Goal: Task Accomplishment & Management: Manage account settings

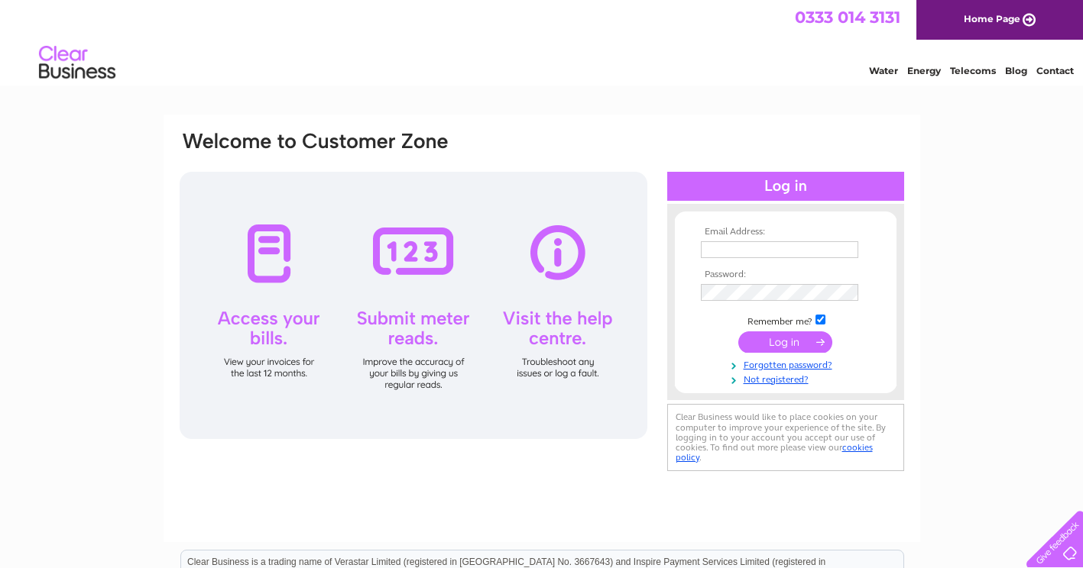
type input "info@the-village-florist.co.uk"
click at [794, 342] on input "submit" at bounding box center [785, 342] width 94 height 21
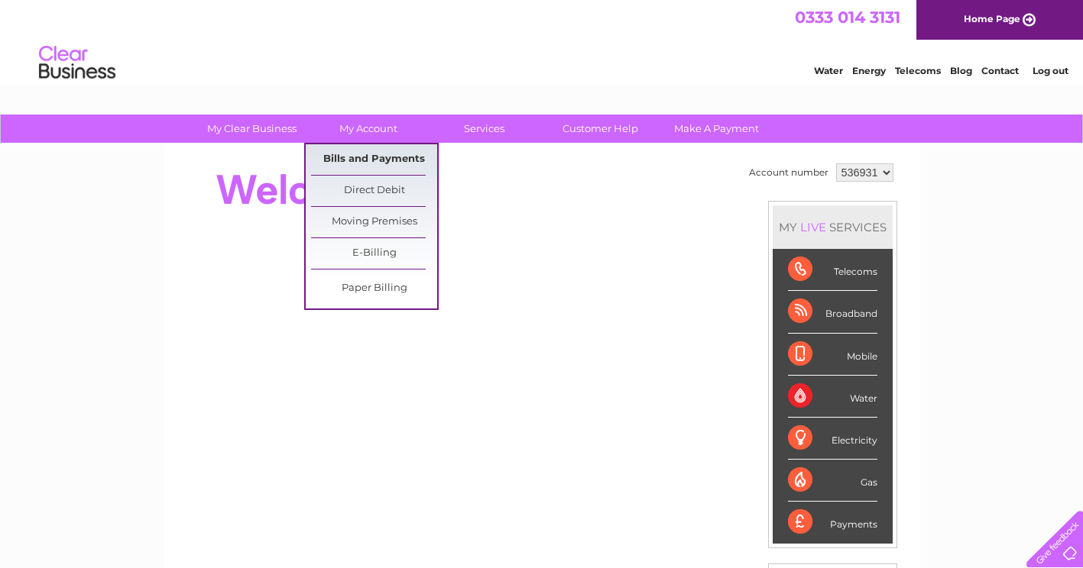
click at [342, 151] on link "Bills and Payments" at bounding box center [374, 159] width 126 height 31
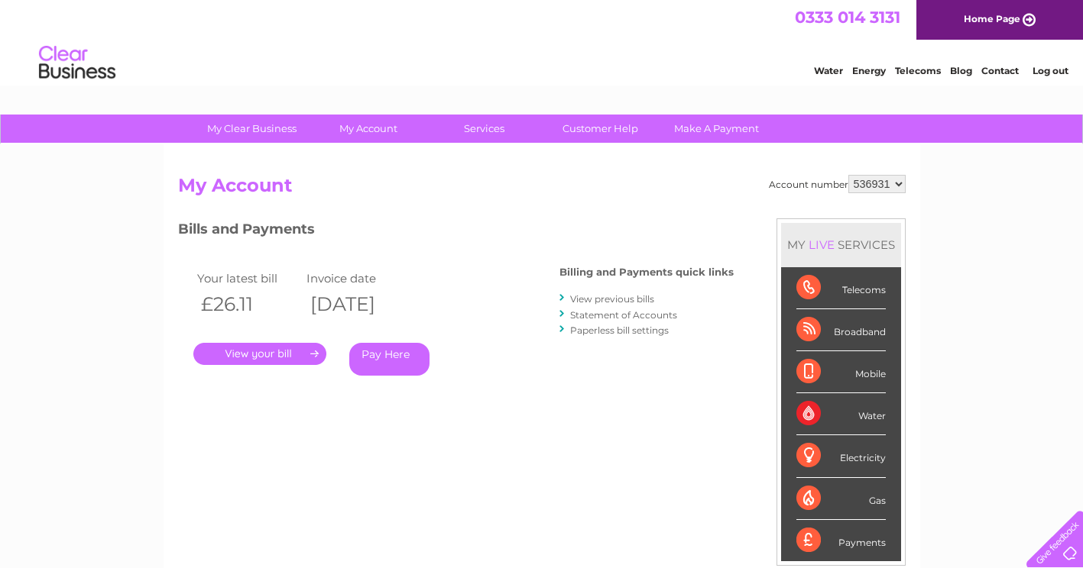
click at [243, 347] on link "." at bounding box center [259, 354] width 133 height 22
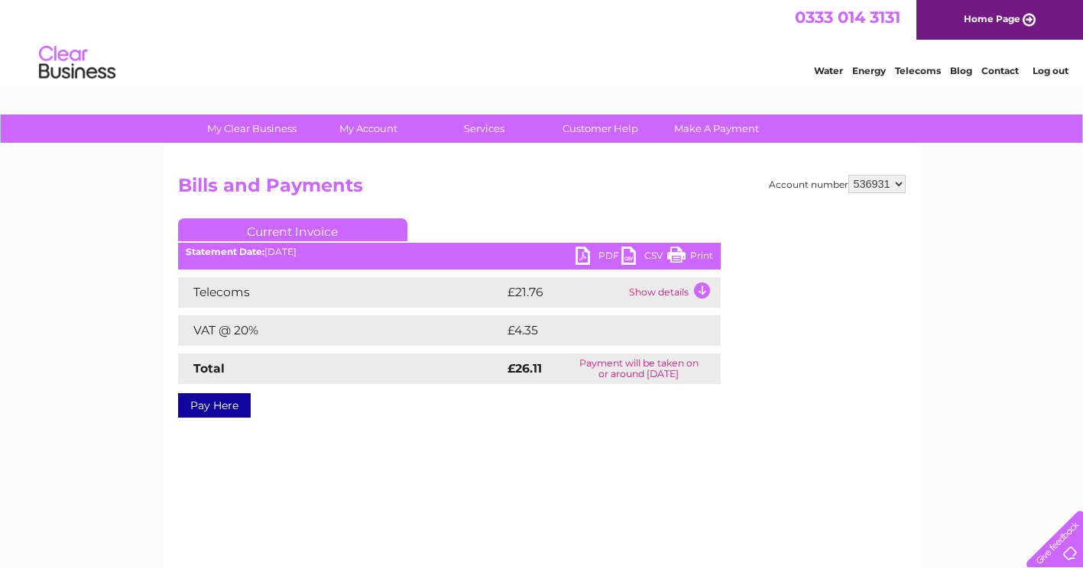
click at [603, 254] on link "PDF" at bounding box center [598, 258] width 46 height 22
